Goal: Task Accomplishment & Management: Manage account settings

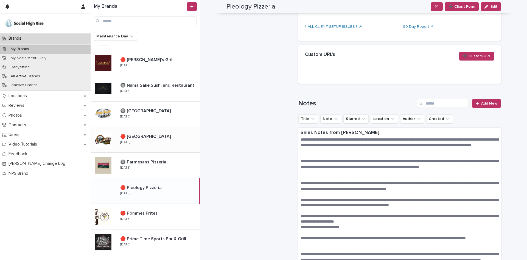
scroll to position [357, 0]
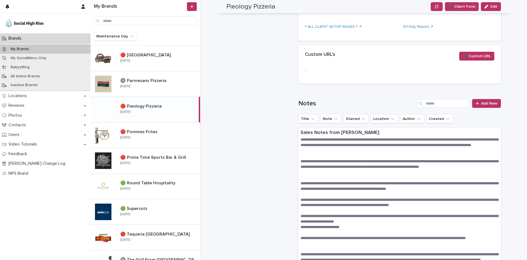
click at [145, 114] on div "🔴 Pieology Pizzeria 🔴 Pieology Pizzeria [DATE]" at bounding box center [157, 109] width 83 height 16
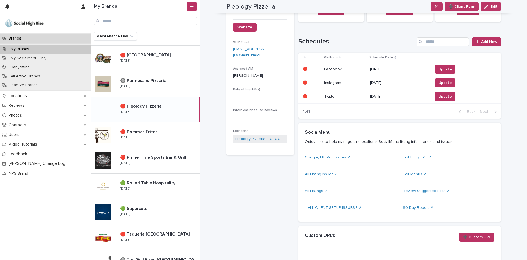
scroll to position [0, 0]
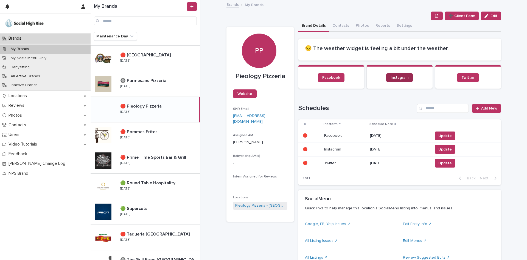
click at [404, 77] on span "Instagram" at bounding box center [400, 78] width 18 height 4
click at [146, 114] on div "🔴 Pieology Pizzeria 🔴 Pieology Pizzeria [DATE]" at bounding box center [157, 109] width 83 height 16
click at [439, 136] on span "Update" at bounding box center [445, 135] width 13 height 5
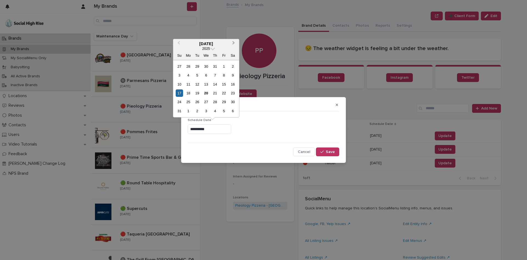
click at [234, 43] on span "Next Month" at bounding box center [234, 43] width 0 height 7
click at [232, 82] on div "20" at bounding box center [232, 83] width 7 height 7
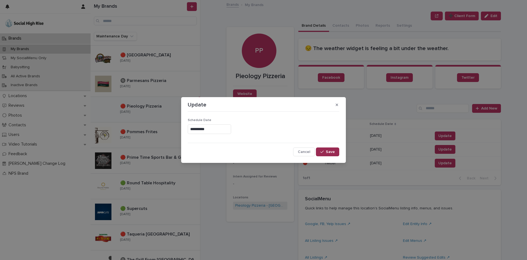
type input "**********"
click at [338, 152] on button "Save" at bounding box center [327, 151] width 23 height 9
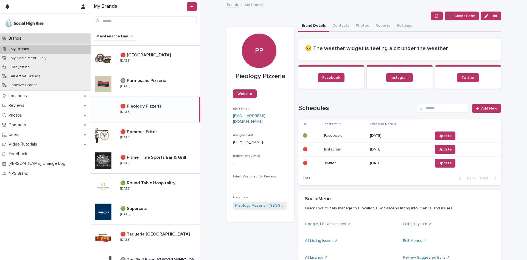
click at [444, 148] on span "Update" at bounding box center [445, 148] width 13 height 5
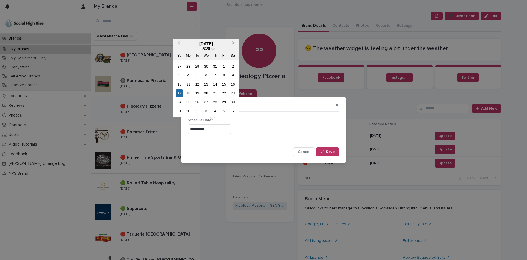
click at [234, 43] on span "Next Month" at bounding box center [234, 43] width 0 height 7
click at [233, 82] on div "20" at bounding box center [232, 83] width 7 height 7
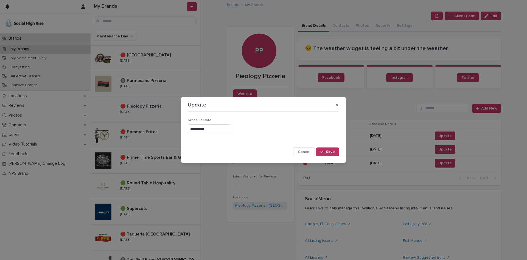
type input "**********"
click at [323, 148] on button "Save" at bounding box center [327, 151] width 23 height 9
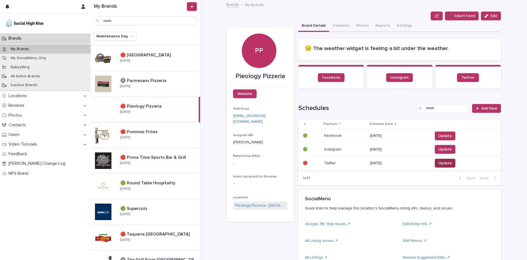
click at [440, 159] on button "Update" at bounding box center [445, 163] width 21 height 9
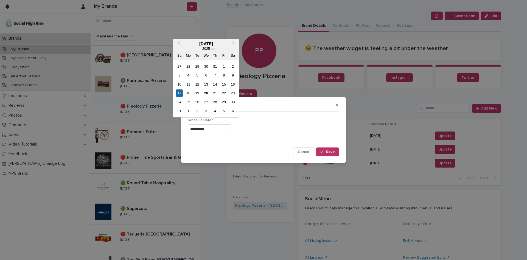
click at [226, 133] on input "**********" at bounding box center [209, 129] width 43 height 10
click at [230, 41] on button "Next Month" at bounding box center [234, 44] width 9 height 9
click at [231, 83] on div "20" at bounding box center [232, 83] width 7 height 7
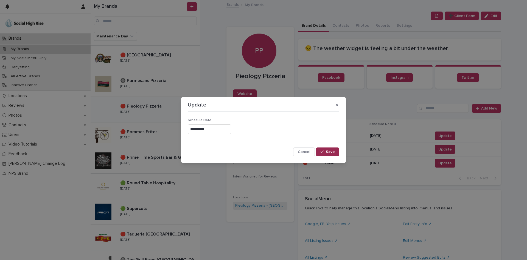
type input "**********"
click at [328, 150] on span "Save" at bounding box center [330, 152] width 9 height 4
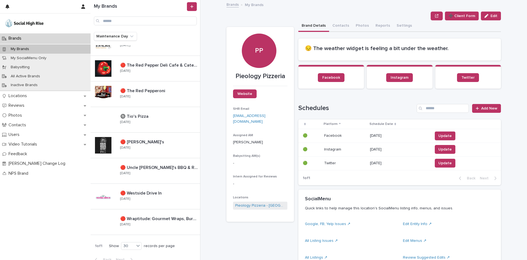
scroll to position [584, 0]
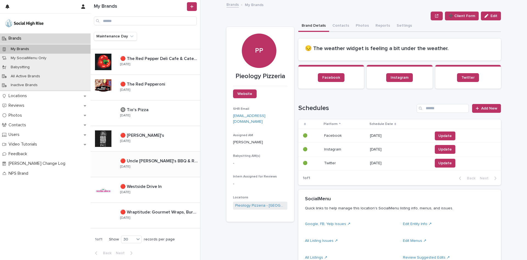
click at [153, 168] on div "🔴 Uncle [PERSON_NAME]'s BBQ & [PERSON_NAME] 🔴 Uncle [PERSON_NAME]'s BBQ & Ribho…" at bounding box center [158, 164] width 84 height 16
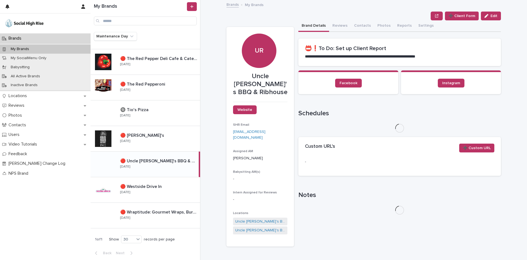
click at [346, 16] on div "➕ Client Form Edit" at bounding box center [364, 16] width 275 height 9
click at [342, 22] on button "Reviews" at bounding box center [340, 26] width 22 height 12
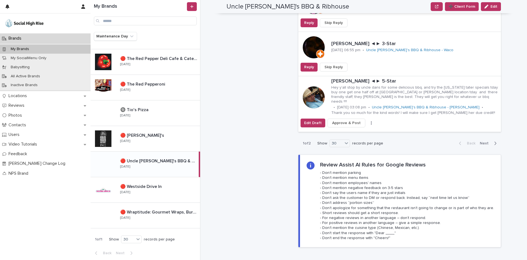
scroll to position [1729, 0]
click at [482, 141] on span "Next" at bounding box center [486, 143] width 12 height 4
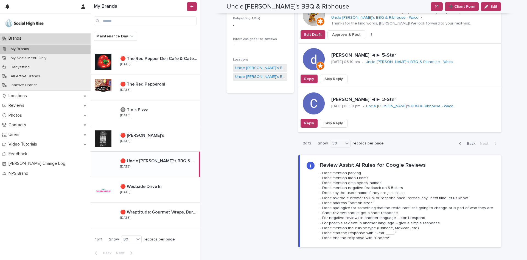
scroll to position [146, 0]
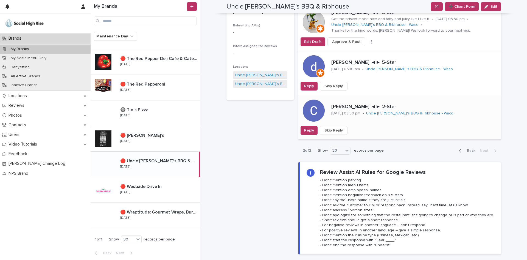
click at [340, 130] on span "Skip Reply" at bounding box center [334, 129] width 18 height 5
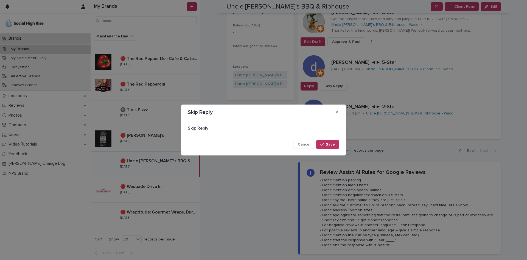
click at [331, 150] on section "Skip Reply Skip Reply Cancel Save" at bounding box center [263, 129] width 165 height 51
click at [331, 143] on span "Save" at bounding box center [330, 144] width 9 height 4
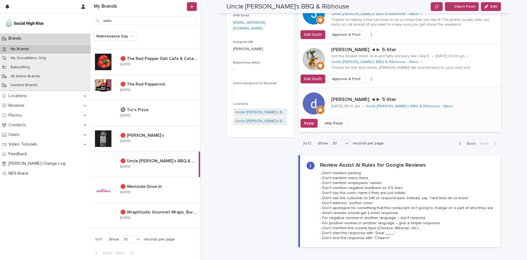
click at [337, 120] on span "Skip Reply" at bounding box center [334, 122] width 18 height 5
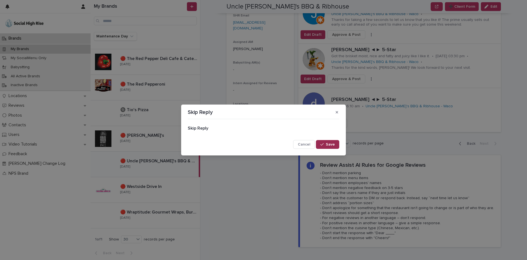
click at [326, 143] on button "Save" at bounding box center [327, 144] width 23 height 9
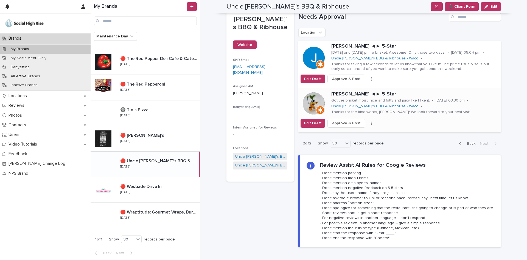
click at [349, 120] on span "Approve & Post" at bounding box center [346, 122] width 29 height 5
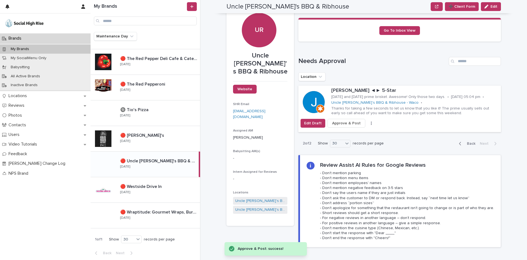
scroll to position [91, 0]
click at [265, 250] on div "Approve & Post: success!" at bounding box center [267, 248] width 58 height 7
click at [368, 121] on button "button" at bounding box center [372, 123] width 8 height 4
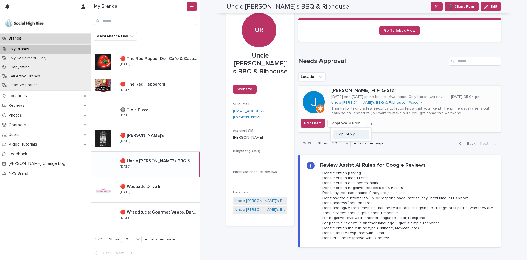
click at [348, 131] on span "Skip Reply" at bounding box center [346, 133] width 18 height 5
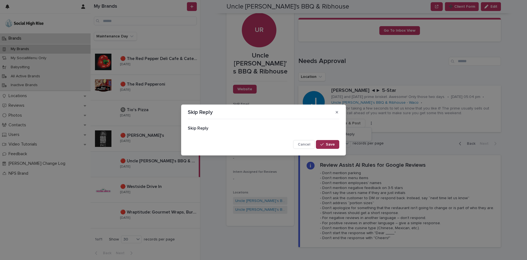
click at [323, 143] on icon "button" at bounding box center [322, 144] width 3 height 4
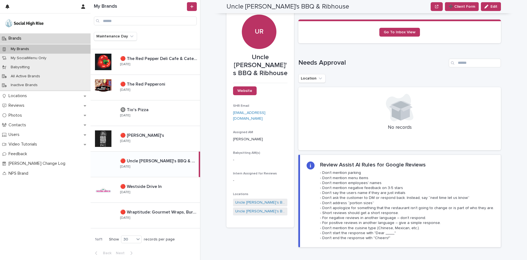
scroll to position [0, 0]
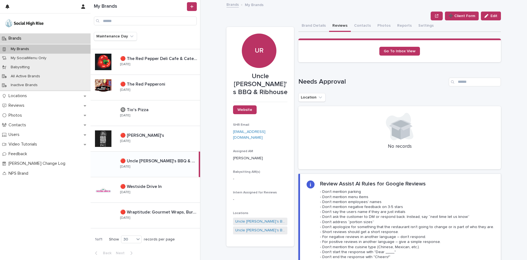
click at [336, 25] on button "Reviews" at bounding box center [340, 26] width 22 height 12
click at [305, 27] on button "Brand Details" at bounding box center [314, 26] width 31 height 12
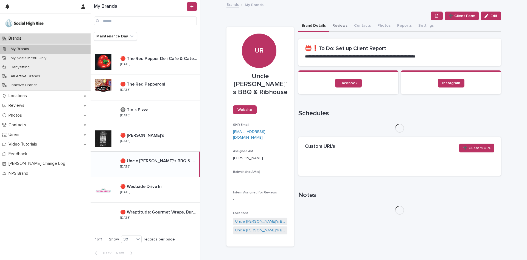
click at [340, 26] on button "Reviews" at bounding box center [340, 26] width 22 height 12
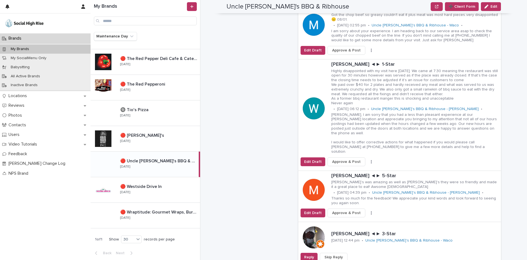
scroll to position [275, 0]
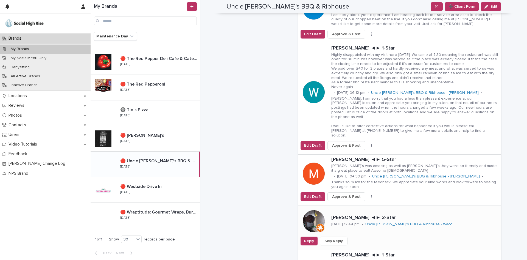
click at [336, 238] on span "Skip Reply" at bounding box center [334, 240] width 18 height 5
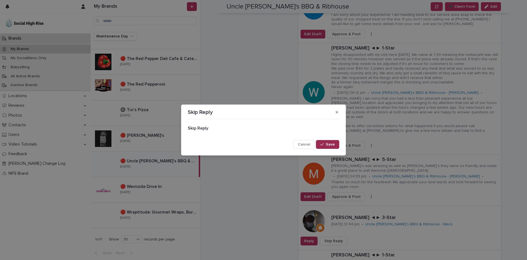
click at [323, 143] on icon "button" at bounding box center [322, 144] width 3 height 4
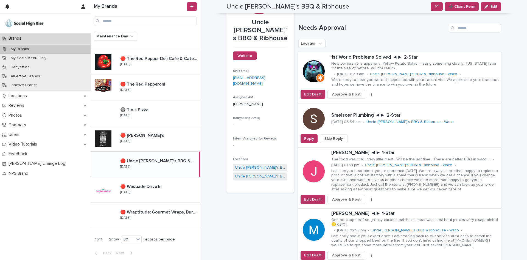
scroll to position [27, 0]
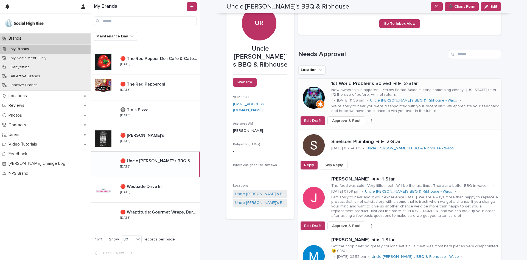
click at [353, 91] on p "New ownership is apparent. Yellow Potato Salad missing something clearly. [US_S…" at bounding box center [416, 92] width 168 height 9
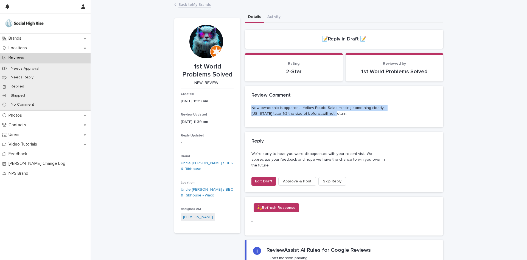
drag, startPoint x: 319, startPoint y: 114, endPoint x: 247, endPoint y: 105, distance: 72.9
click at [247, 105] on div "New ownership is apparent. Yellow Potato Salad missing something clearly. [US_S…" at bounding box center [344, 116] width 199 height 23
copy p "New ownership is apparent. Yellow Potato Salad missing something clearly. [US_S…"
click at [186, 2] on link "Back to My Brands" at bounding box center [195, 4] width 32 height 6
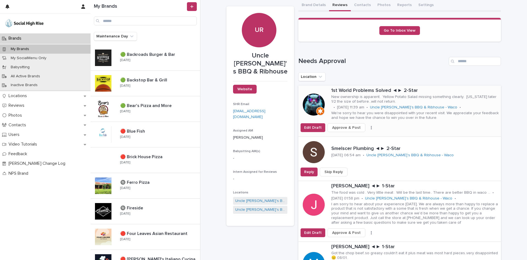
scroll to position [55, 0]
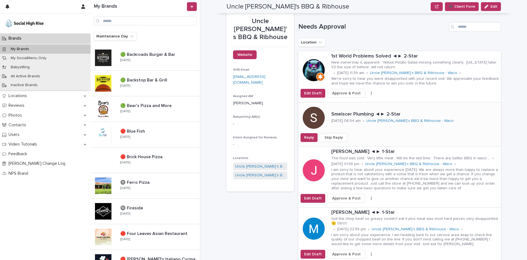
click at [339, 137] on span "Skip Reply" at bounding box center [334, 137] width 18 height 5
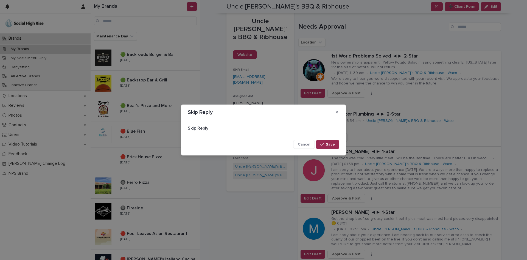
click at [328, 145] on span "Save" at bounding box center [330, 144] width 9 height 4
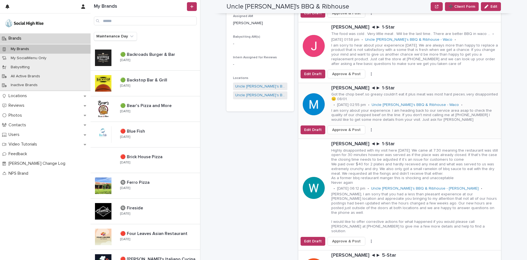
scroll to position [165, 0]
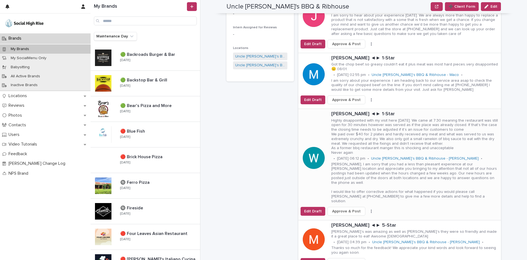
click at [368, 209] on button "button" at bounding box center [372, 211] width 8 height 4
click at [345, 211] on span "Skip Reply" at bounding box center [346, 212] width 18 height 5
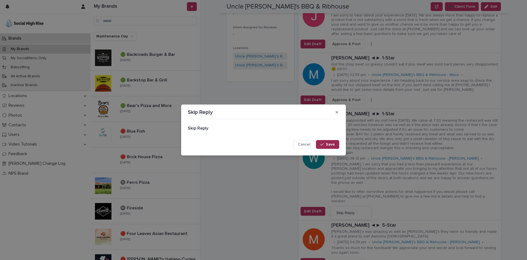
click at [321, 142] on icon "button" at bounding box center [322, 144] width 3 height 4
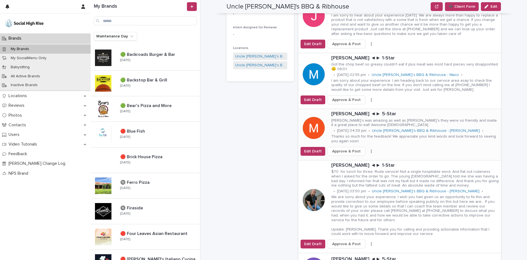
click at [368, 151] on button "button" at bounding box center [372, 151] width 8 height 4
click at [353, 165] on button "Skip Reply" at bounding box center [351, 162] width 36 height 9
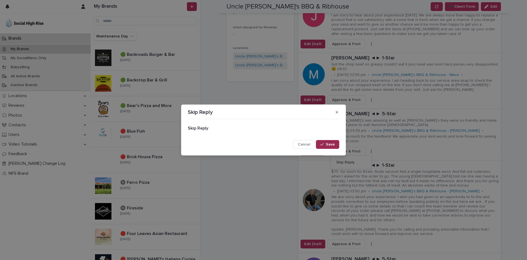
click at [327, 143] on span "Save" at bounding box center [330, 144] width 9 height 4
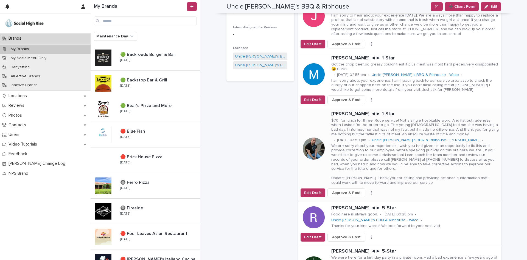
click at [371, 191] on icon "button" at bounding box center [371, 192] width 1 height 3
click at [349, 200] on span "Skip Reply" at bounding box center [346, 198] width 18 height 5
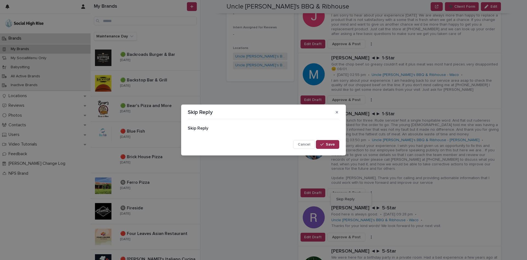
click at [328, 144] on span "Save" at bounding box center [330, 144] width 9 height 4
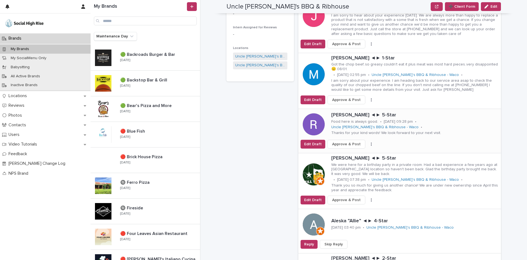
click at [368, 143] on button "button" at bounding box center [372, 144] width 8 height 4
click at [357, 155] on button "Skip Reply" at bounding box center [351, 155] width 36 height 9
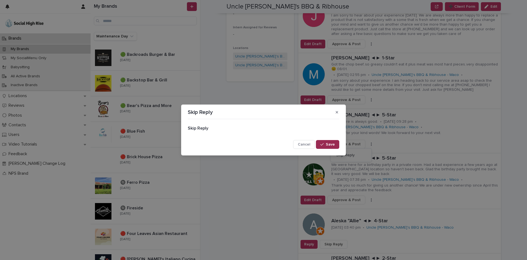
click at [331, 144] on span "Save" at bounding box center [330, 144] width 9 height 4
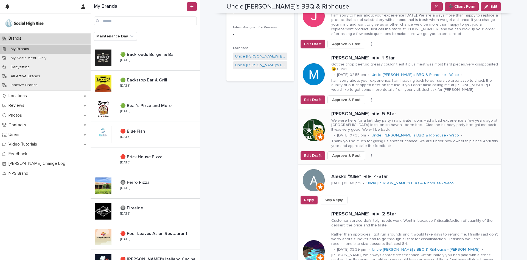
click at [366, 153] on div "Edit Draft Approve & Post Skip Reply" at bounding box center [400, 155] width 203 height 9
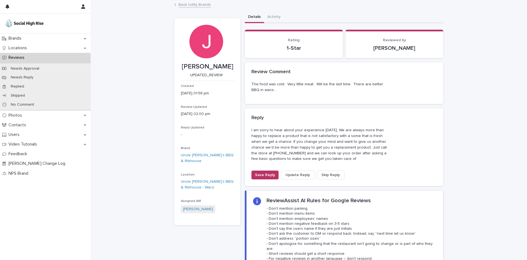
click at [327, 173] on span "Skip Reply" at bounding box center [331, 174] width 18 height 5
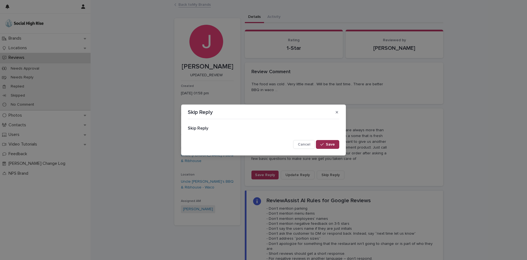
click at [327, 144] on span "Save" at bounding box center [330, 144] width 9 height 4
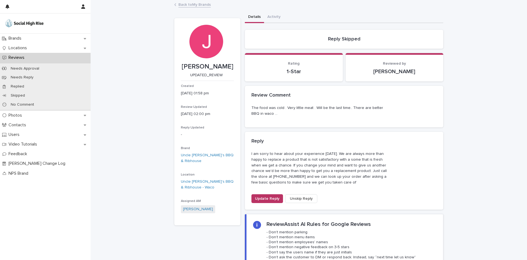
click at [197, 4] on link "Back to My Brands" at bounding box center [195, 4] width 32 height 6
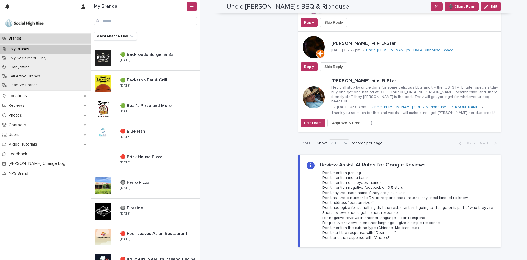
scroll to position [1291, 0]
click at [368, 121] on button "button" at bounding box center [372, 123] width 8 height 4
click at [355, 125] on button "Skip Reply" at bounding box center [351, 129] width 36 height 9
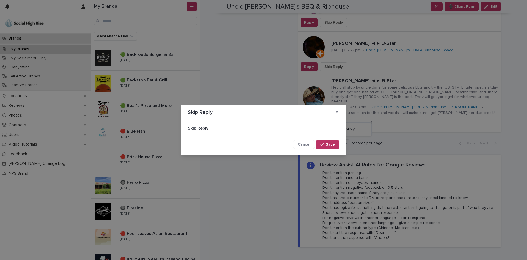
click at [322, 139] on div "Skip Reply Cancel Save" at bounding box center [264, 134] width 152 height 27
click at [336, 142] on button "Save" at bounding box center [327, 144] width 23 height 9
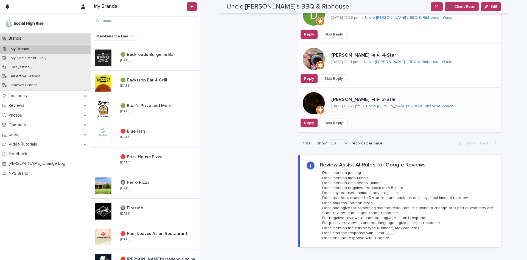
scroll to position [1209, 0]
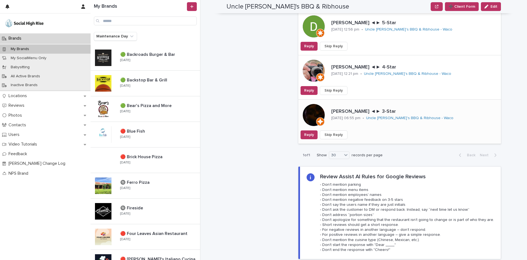
click at [332, 132] on span "Skip Reply" at bounding box center [334, 134] width 18 height 5
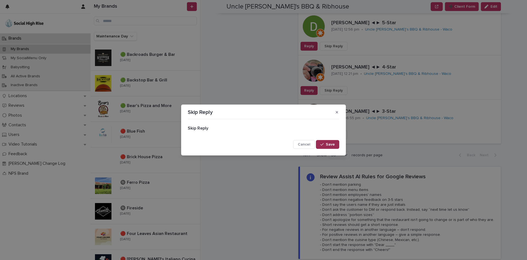
click at [323, 142] on button "Save" at bounding box center [327, 144] width 23 height 9
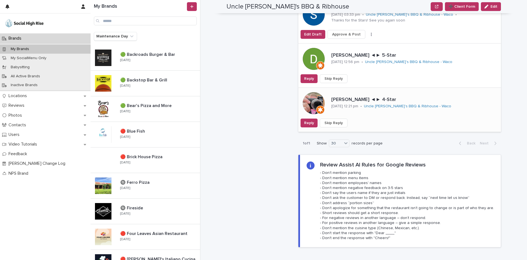
click at [333, 120] on span "Skip Reply" at bounding box center [334, 122] width 18 height 5
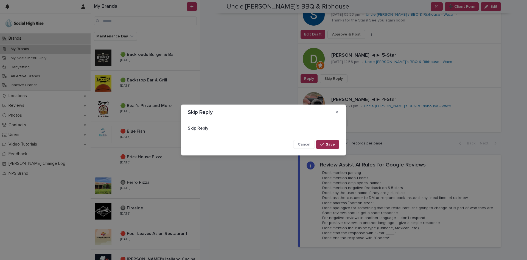
click at [326, 141] on button "Save" at bounding box center [327, 144] width 23 height 9
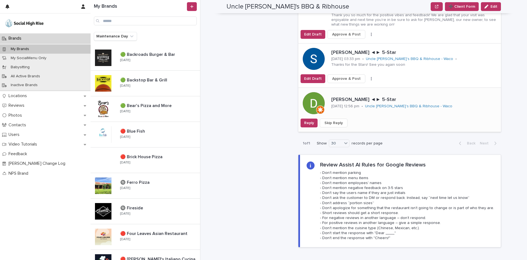
scroll to position [1126, 0]
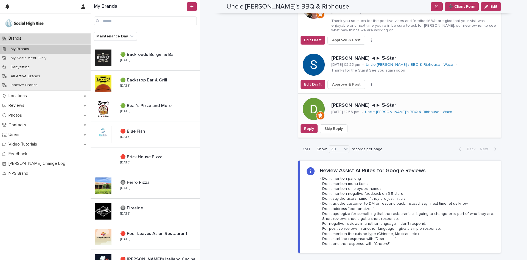
click at [332, 126] on span "Skip Reply" at bounding box center [334, 128] width 18 height 5
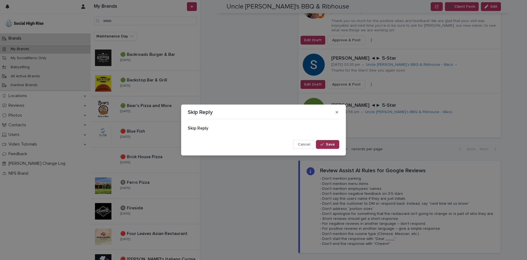
click at [326, 143] on div "button" at bounding box center [323, 144] width 5 height 4
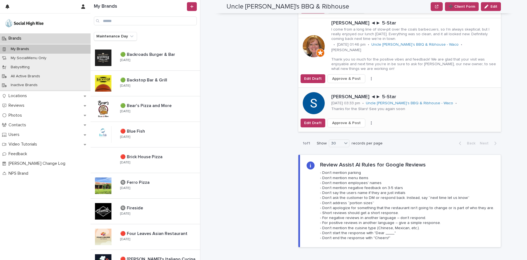
click at [371, 121] on icon "button" at bounding box center [371, 123] width 1 height 4
click at [345, 131] on span "Skip Reply" at bounding box center [346, 133] width 18 height 5
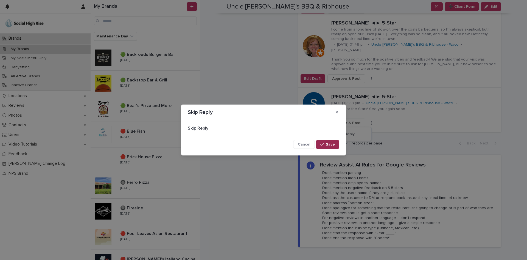
click at [323, 146] on icon "button" at bounding box center [322, 144] width 3 height 4
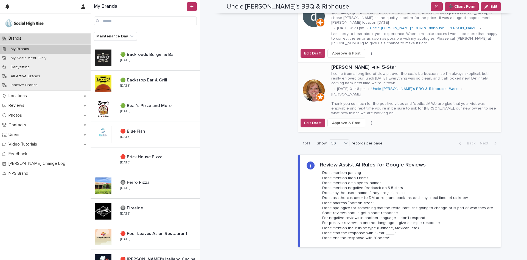
scroll to position [1044, 0]
click at [368, 121] on button "button" at bounding box center [372, 123] width 8 height 4
click at [349, 131] on span "Skip Reply" at bounding box center [346, 133] width 18 height 5
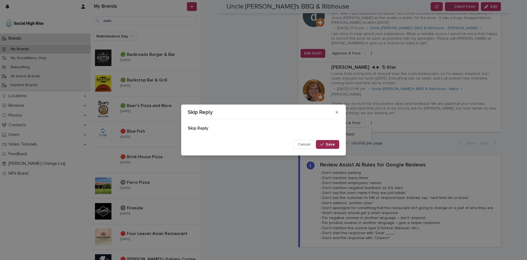
click at [322, 141] on button "Save" at bounding box center [327, 144] width 23 height 9
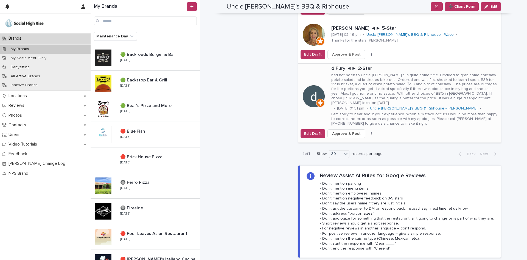
scroll to position [962, 0]
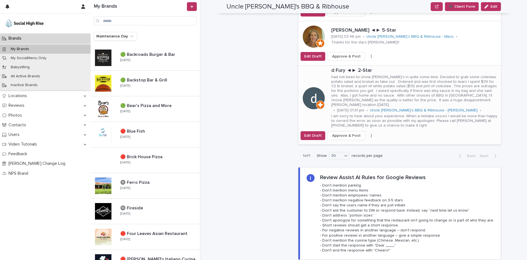
click at [371, 134] on icon "button" at bounding box center [371, 136] width 1 height 4
click at [348, 139] on span "Skip Reply" at bounding box center [346, 141] width 18 height 5
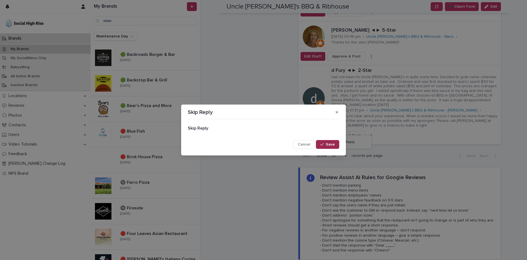
click at [324, 141] on button "Save" at bounding box center [327, 144] width 23 height 9
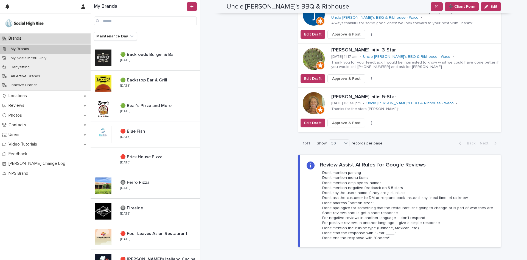
scroll to position [907, 0]
click at [368, 121] on button "button" at bounding box center [372, 123] width 8 height 4
click at [357, 129] on button "Skip Reply" at bounding box center [351, 133] width 36 height 9
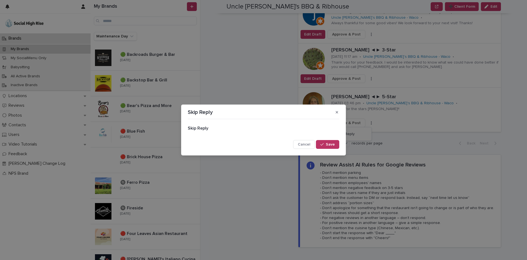
click at [320, 145] on button "Save" at bounding box center [327, 144] width 23 height 9
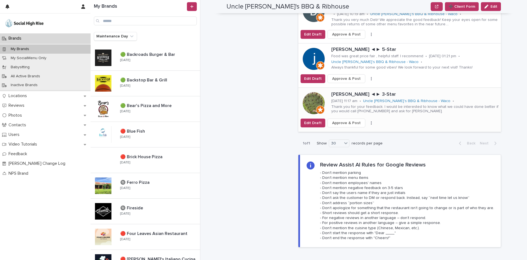
click at [371, 121] on icon "button" at bounding box center [371, 123] width 1 height 4
click at [357, 129] on button "Skip Reply" at bounding box center [351, 133] width 36 height 9
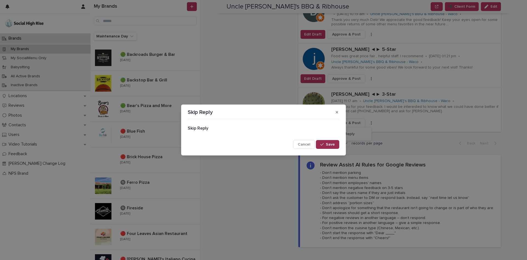
click at [328, 145] on span "Save" at bounding box center [330, 144] width 9 height 4
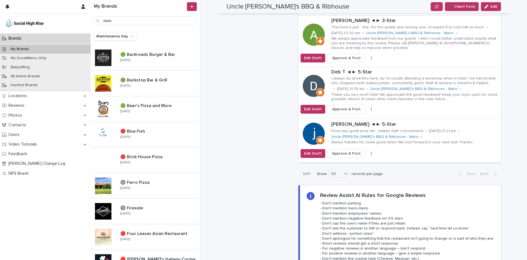
scroll to position [769, 0]
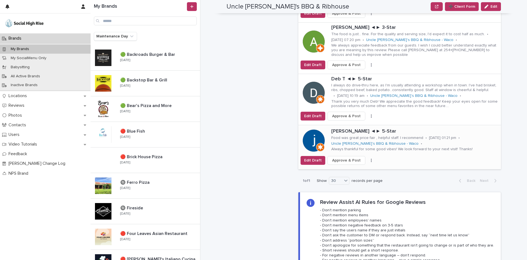
click at [368, 158] on button "button" at bounding box center [372, 160] width 8 height 4
click at [352, 167] on button "Skip Reply" at bounding box center [351, 171] width 36 height 9
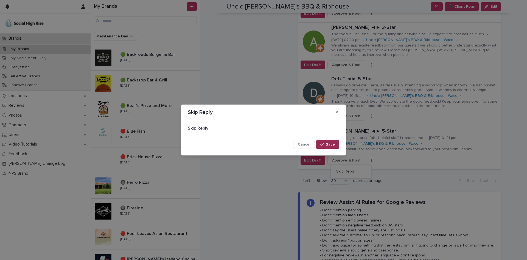
click at [325, 142] on button "Save" at bounding box center [327, 144] width 23 height 9
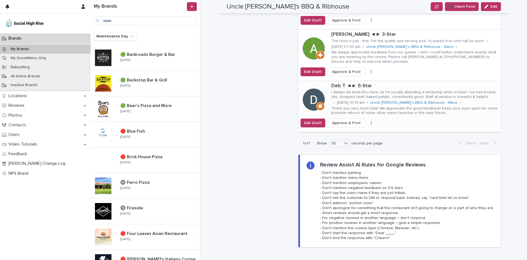
click at [371, 121] on icon "button" at bounding box center [371, 123] width 1 height 4
click at [355, 130] on button "Skip Reply" at bounding box center [351, 134] width 36 height 9
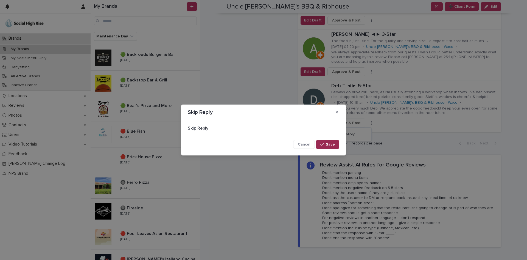
click at [332, 143] on span "Save" at bounding box center [330, 144] width 9 height 4
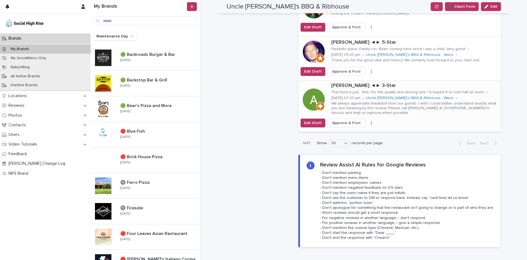
click at [366, 118] on div "Edit Draft Approve & Post Skip Reply" at bounding box center [400, 122] width 203 height 9
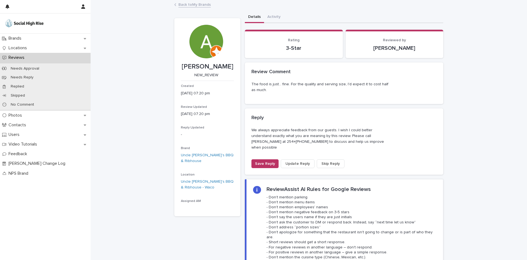
click at [327, 161] on span "Skip Reply" at bounding box center [331, 163] width 18 height 5
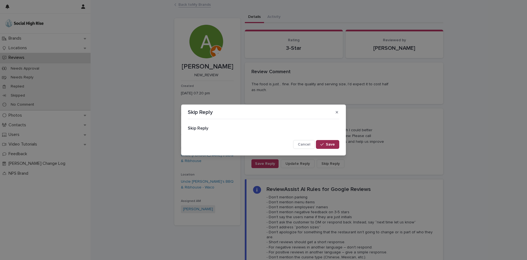
click at [327, 143] on span "Save" at bounding box center [330, 144] width 9 height 4
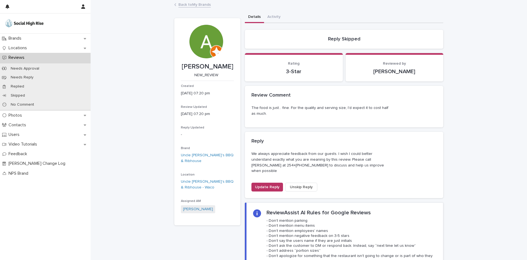
click at [191, 4] on link "Back to My Brands" at bounding box center [195, 4] width 32 height 6
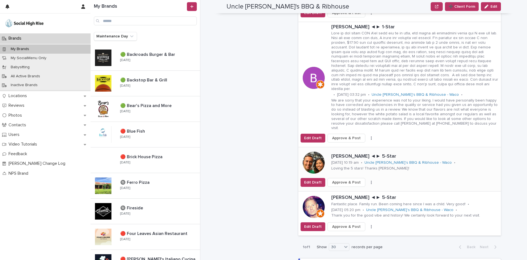
scroll to position [659, 0]
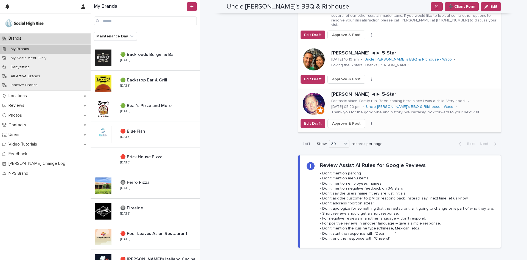
click at [371, 121] on icon "button" at bounding box center [371, 123] width 1 height 4
click at [355, 130] on button "Skip Reply" at bounding box center [351, 134] width 36 height 9
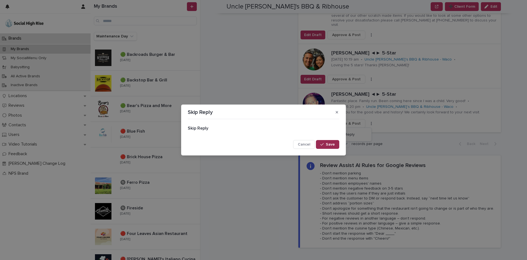
click at [333, 145] on span "Save" at bounding box center [330, 144] width 9 height 4
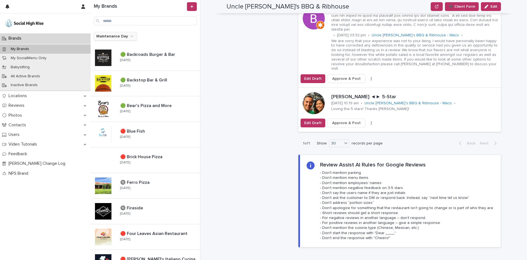
click at [126, 34] on button "Maintenance Day" at bounding box center [115, 36] width 43 height 9
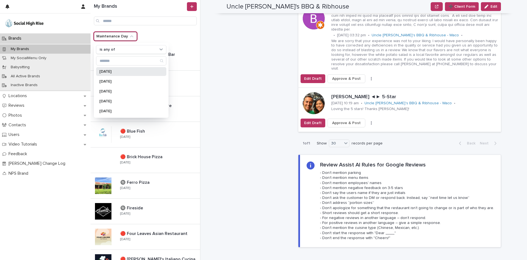
click at [117, 73] on p "[DATE]" at bounding box center [128, 72] width 58 height 4
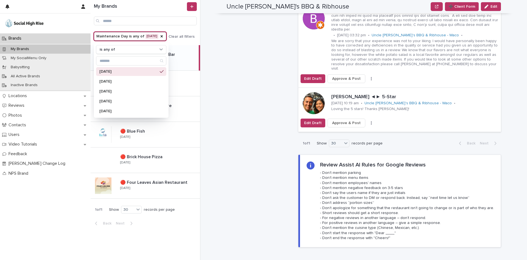
click at [212, 45] on div "Brands My Brands Uncle [PERSON_NAME]'s BBQ & [PERSON_NAME] ➕ Client Form Edit ➕…" at bounding box center [367, 130] width 320 height 260
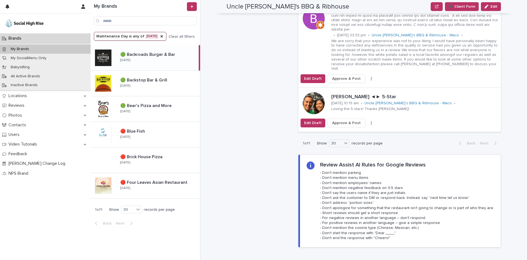
click at [183, 55] on p at bounding box center [158, 54] width 76 height 5
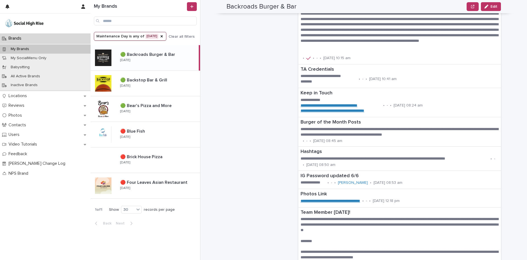
scroll to position [522, 0]
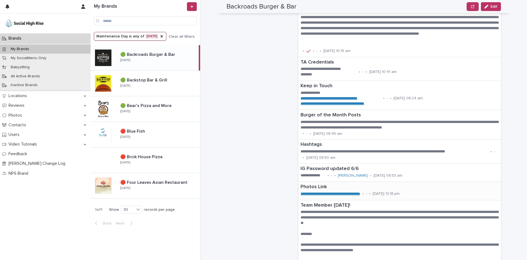
click at [327, 194] on link "**********" at bounding box center [331, 193] width 60 height 4
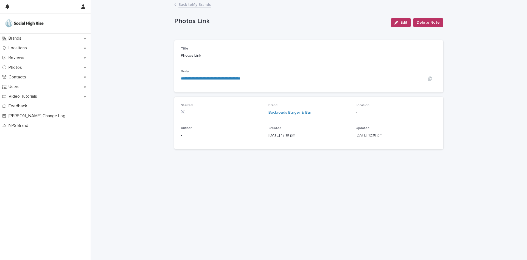
click at [241, 78] on link "**********" at bounding box center [211, 78] width 60 height 4
click at [190, 4] on link "Back to My Brands" at bounding box center [195, 4] width 32 height 6
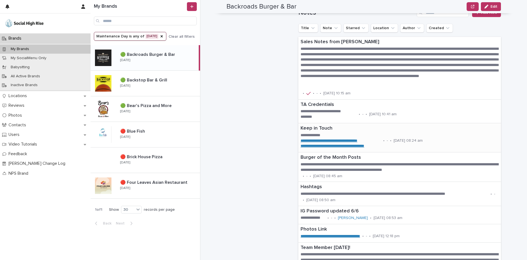
scroll to position [580, 0]
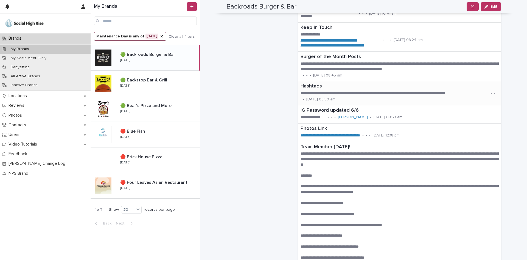
click at [334, 96] on div "[DATE] 08:50 am" at bounding box center [321, 99] width 29 height 6
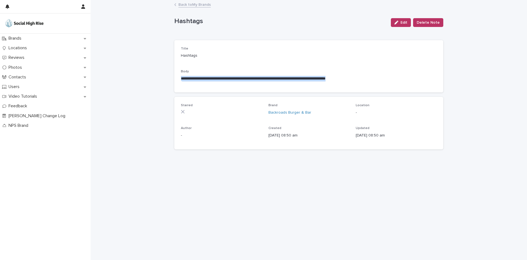
drag, startPoint x: 379, startPoint y: 76, endPoint x: 117, endPoint y: 79, distance: 261.6
click at [117, 79] on div "**********" at bounding box center [309, 130] width 437 height 259
copy p "**********"
click at [185, 8] on div "Back to My Brands" at bounding box center [309, 5] width 275 height 8
click at [185, 6] on link "Back to My Brands" at bounding box center [195, 4] width 32 height 6
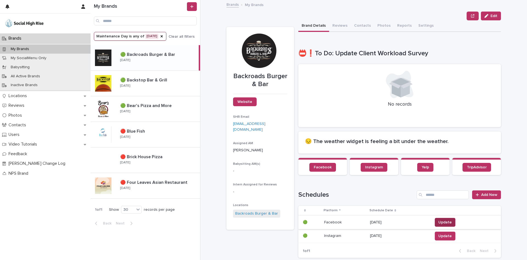
click at [442, 219] on span "Update" at bounding box center [445, 221] width 13 height 5
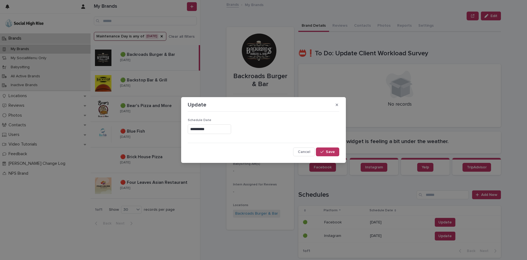
click at [219, 126] on input "**********" at bounding box center [209, 129] width 43 height 10
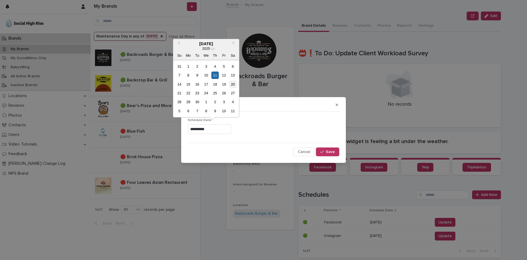
click at [233, 85] on div "20" at bounding box center [232, 83] width 7 height 7
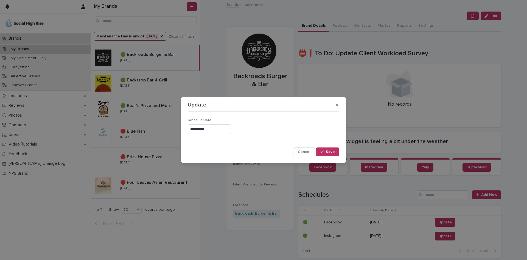
type input "**********"
click at [322, 151] on icon "button" at bounding box center [322, 152] width 3 height 4
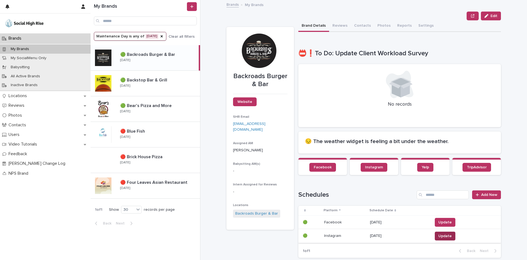
click at [446, 235] on span "Update" at bounding box center [445, 235] width 13 height 5
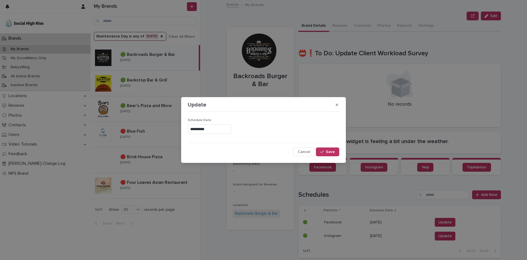
click at [222, 131] on input "**********" at bounding box center [209, 129] width 43 height 10
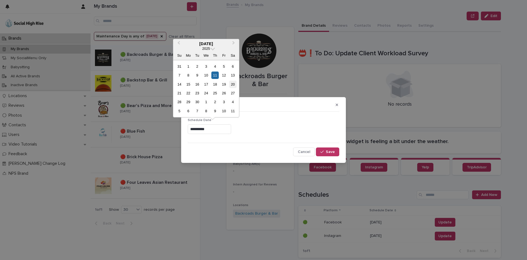
click at [234, 82] on div "20" at bounding box center [232, 83] width 7 height 7
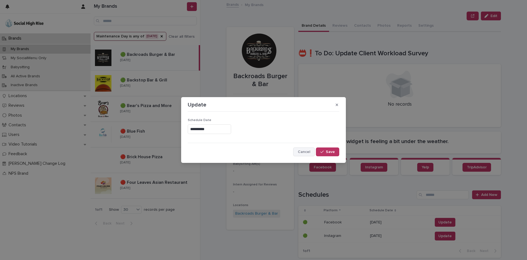
type input "**********"
click at [318, 154] on button "Save" at bounding box center [327, 151] width 23 height 9
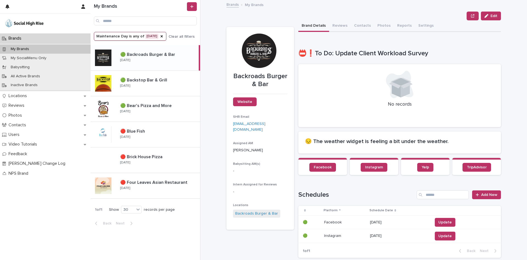
drag, startPoint x: 145, startPoint y: 79, endPoint x: 95, endPoint y: 1, distance: 93.0
click at [145, 79] on p "🟢 Backstop Bar & Grill" at bounding box center [144, 79] width 48 height 6
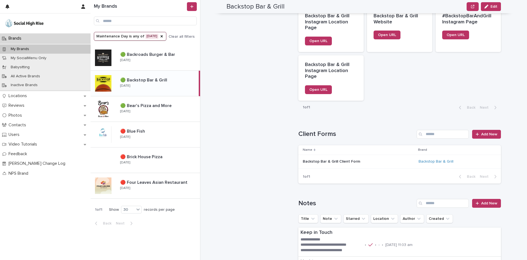
scroll to position [549, 0]
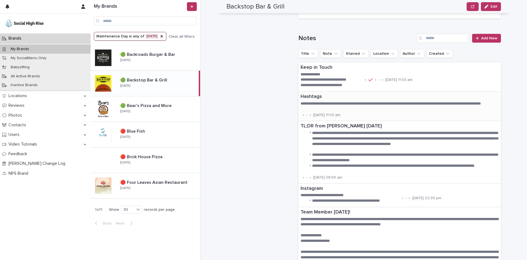
click at [335, 107] on p "**********" at bounding box center [400, 106] width 198 height 11
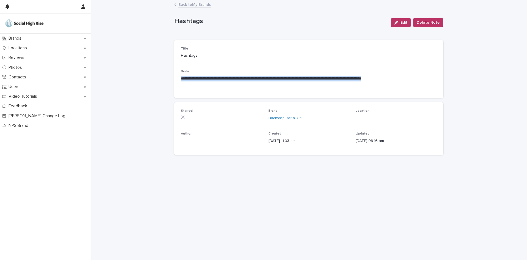
drag, startPoint x: 350, startPoint y: 86, endPoint x: 175, endPoint y: 78, distance: 175.4
click at [175, 78] on div "**********" at bounding box center [308, 69] width 269 height 58
copy p "**********"
click at [197, 6] on link "Back to My Brands" at bounding box center [195, 4] width 32 height 6
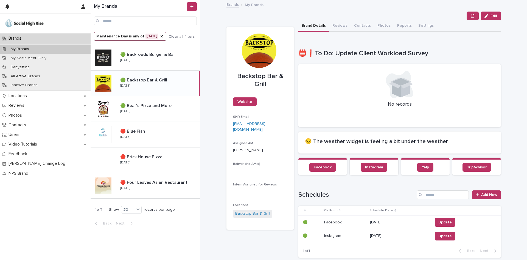
click at [441, 217] on td "Update" at bounding box center [466, 222] width 71 height 14
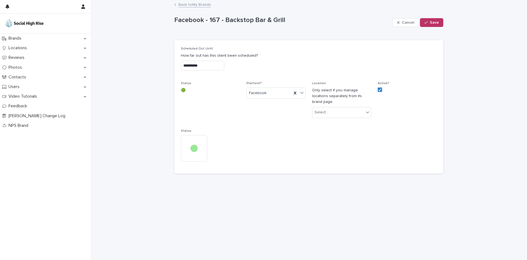
click at [188, 5] on link "Back to My Brands" at bounding box center [195, 4] width 32 height 6
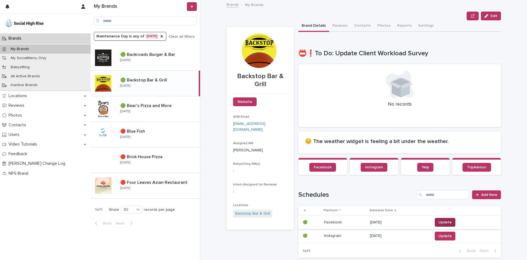
click at [446, 221] on span "Update" at bounding box center [445, 221] width 13 height 5
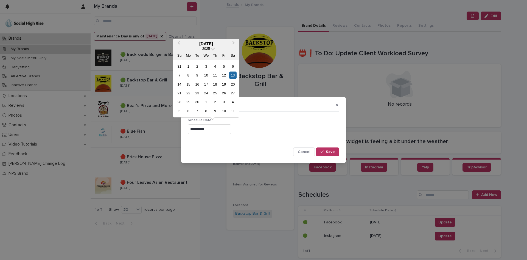
click at [228, 131] on input "**********" at bounding box center [209, 129] width 43 height 10
click at [225, 85] on div "19" at bounding box center [223, 83] width 7 height 7
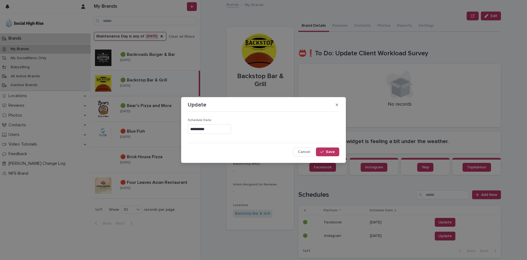
type input "**********"
click at [317, 151] on button "Save" at bounding box center [327, 151] width 23 height 9
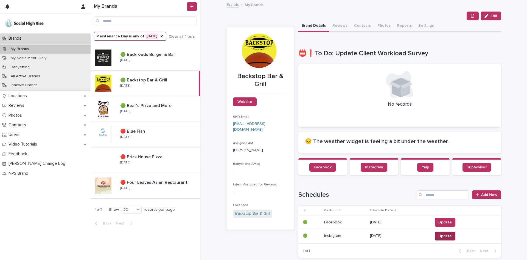
click at [444, 235] on span "Update" at bounding box center [445, 235] width 13 height 5
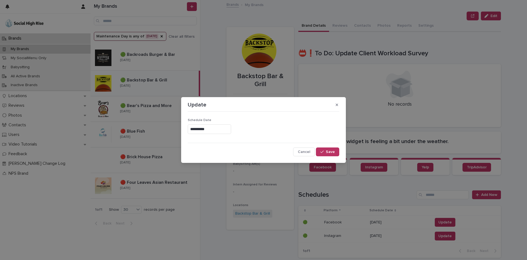
click at [227, 130] on input "**********" at bounding box center [209, 129] width 43 height 10
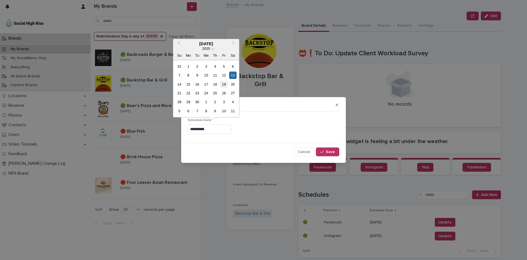
click at [224, 85] on div "19" at bounding box center [223, 83] width 7 height 7
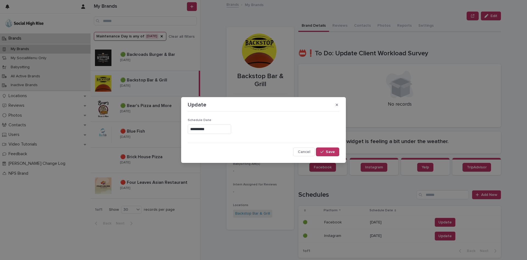
type input "**********"
click at [328, 153] on span "Save" at bounding box center [330, 152] width 9 height 4
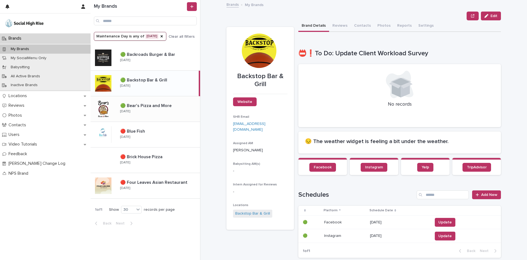
click at [163, 107] on p "🟢 Bear's Pizza and More" at bounding box center [146, 105] width 52 height 6
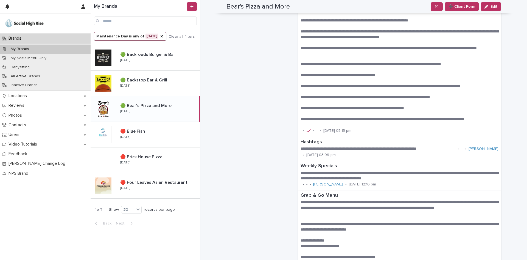
scroll to position [474, 0]
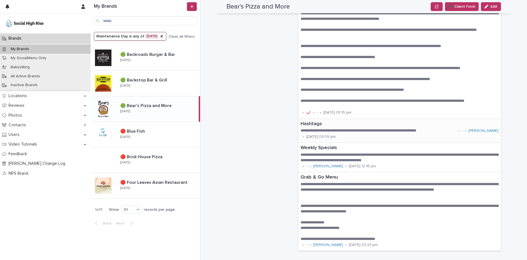
click at [362, 133] on p "**********" at bounding box center [378, 130] width 155 height 5
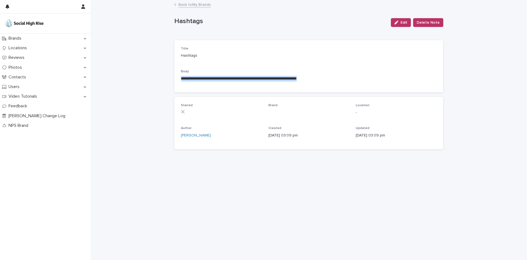
drag, startPoint x: 348, startPoint y: 78, endPoint x: 121, endPoint y: 78, distance: 227.5
click at [121, 78] on div "**********" at bounding box center [309, 130] width 437 height 259
copy p "**********"
click at [176, 6] on div "Back to My Brands" at bounding box center [309, 5] width 275 height 8
click at [177, 5] on div "Back to My Brands" at bounding box center [309, 5] width 275 height 8
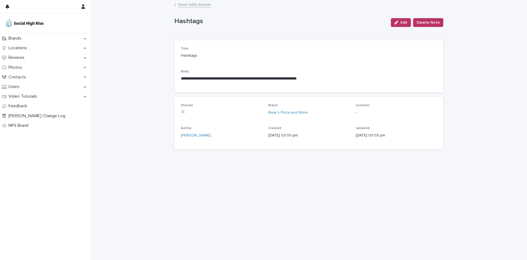
click at [184, 5] on link "Back to My Brands" at bounding box center [195, 4] width 32 height 6
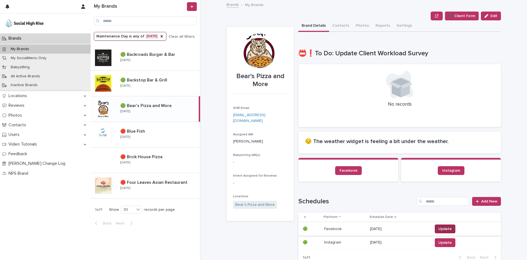
click at [440, 227] on span "Update" at bounding box center [445, 228] width 13 height 5
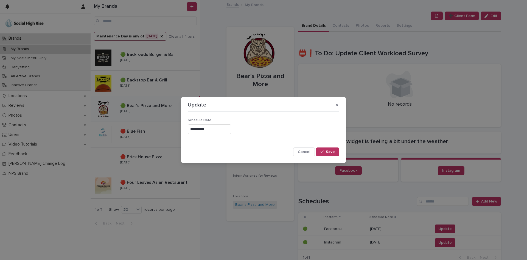
click at [231, 131] on input "**********" at bounding box center [209, 129] width 43 height 10
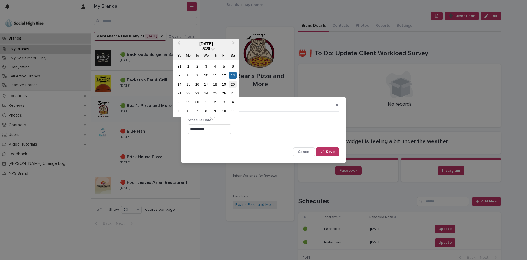
click at [236, 84] on div "20" at bounding box center [232, 83] width 7 height 7
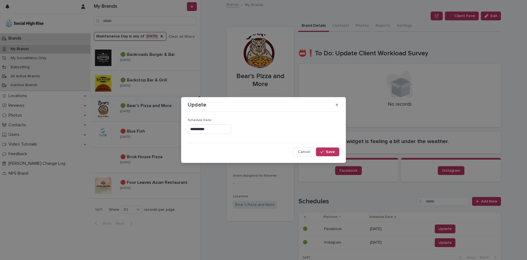
type input "**********"
click at [324, 152] on icon "button" at bounding box center [322, 152] width 3 height 4
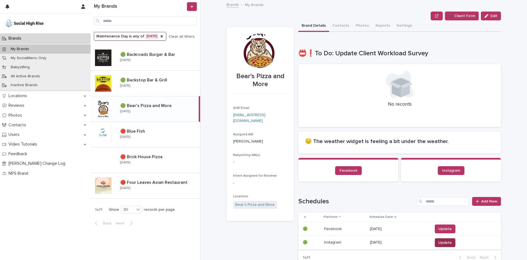
click at [443, 243] on span "Update" at bounding box center [445, 242] width 13 height 5
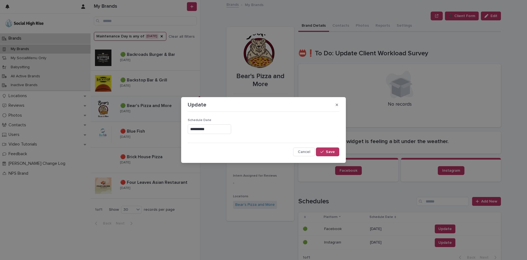
click at [229, 128] on input "**********" at bounding box center [209, 129] width 43 height 10
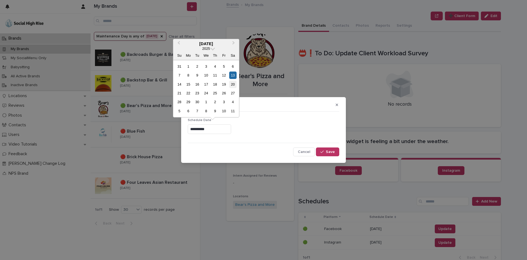
click at [232, 84] on div "20" at bounding box center [232, 83] width 7 height 7
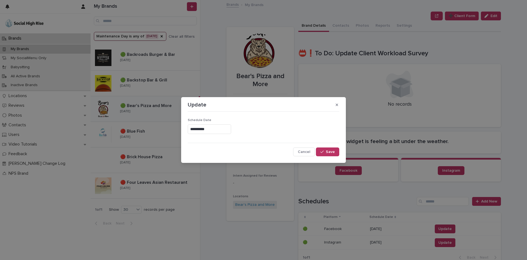
type input "**********"
click at [334, 150] on span "Save" at bounding box center [330, 152] width 9 height 4
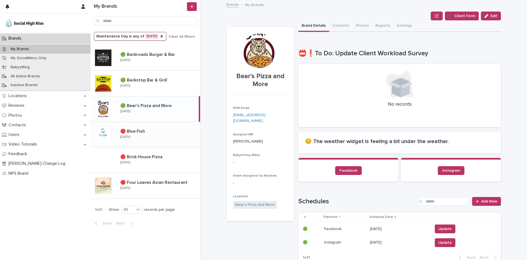
click at [145, 138] on div "🔴 Blue Fish 🔴 Blue Fish [DATE]" at bounding box center [158, 134] width 84 height 16
